Goal: Information Seeking & Learning: Learn about a topic

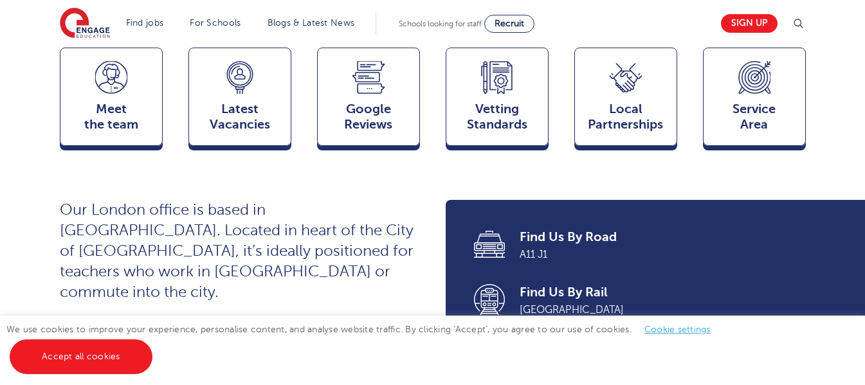
scroll to position [374, 0]
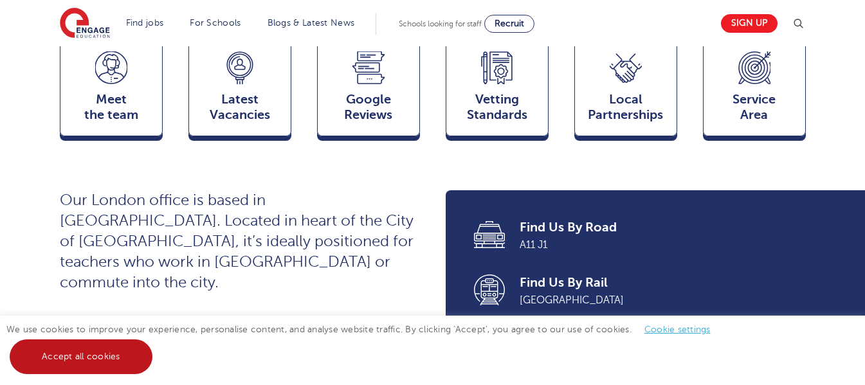
click at [140, 359] on link "Accept all cookies" at bounding box center [81, 357] width 143 height 35
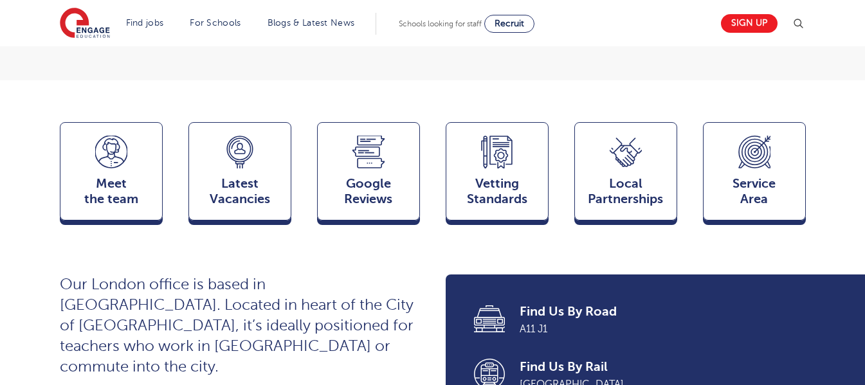
scroll to position [159, 0]
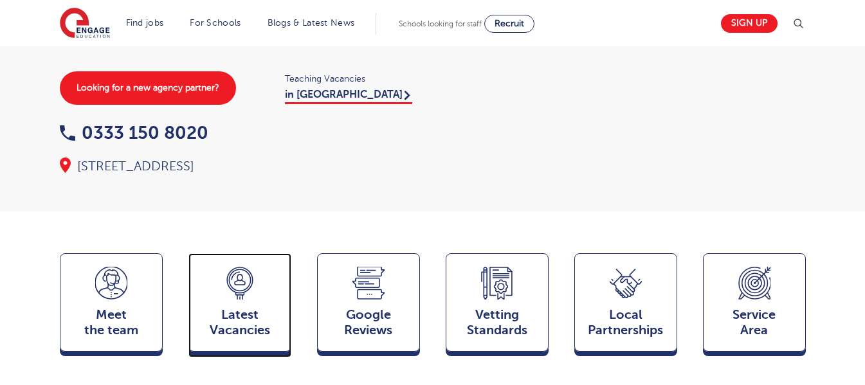
click at [253, 295] on icon at bounding box center [240, 283] width 32 height 33
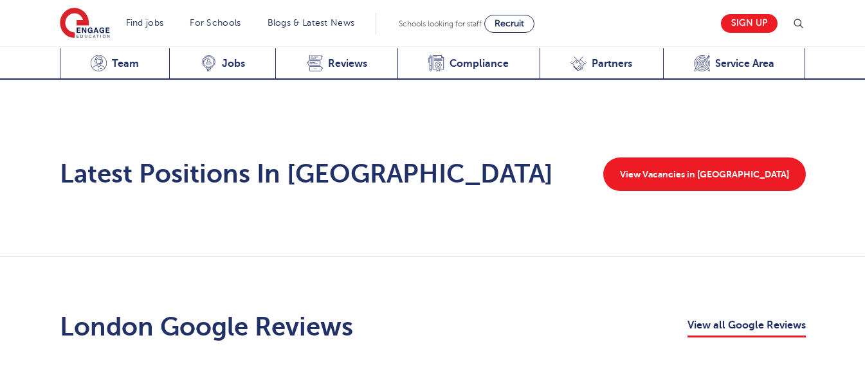
scroll to position [2080, 0]
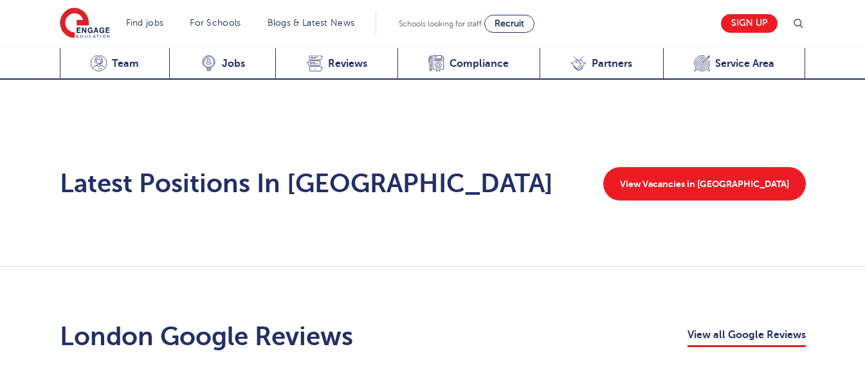
click at [702, 135] on div "Latest Positions In [GEOGRAPHIC_DATA] View Vacancies in [GEOGRAPHIC_DATA]" at bounding box center [432, 190] width 865 height 154
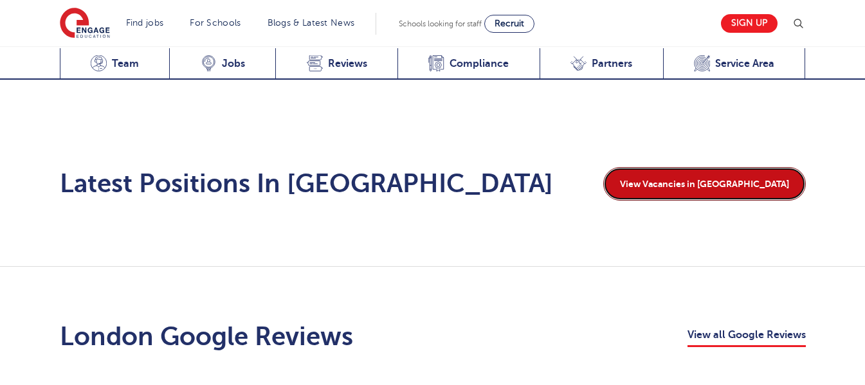
click at [711, 167] on link "View Vacancies in [GEOGRAPHIC_DATA]" at bounding box center [704, 183] width 203 height 33
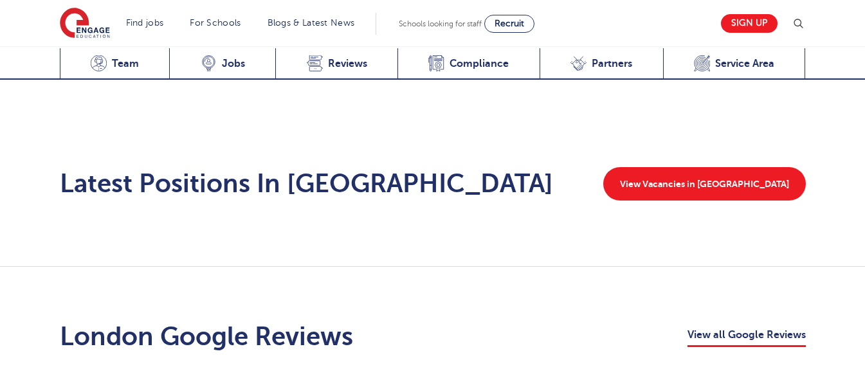
scroll to position [2180, 0]
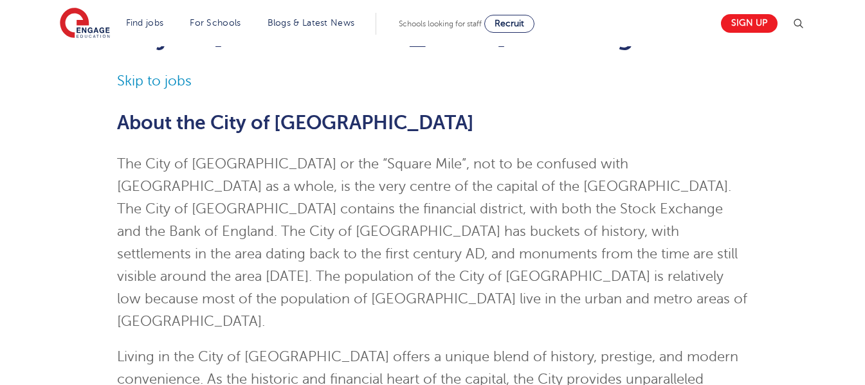
scroll to position [92, 0]
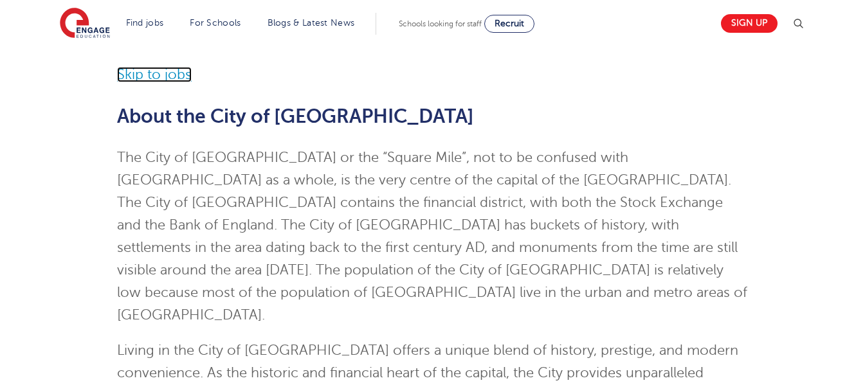
click at [151, 70] on link "Skip to jobs" at bounding box center [154, 74] width 75 height 15
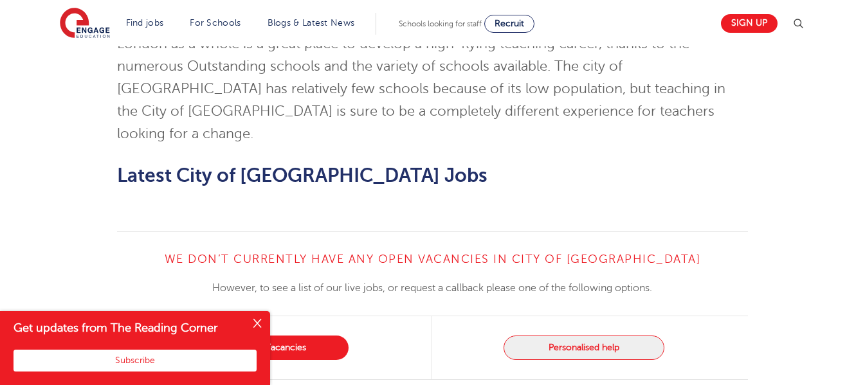
scroll to position [1268, 0]
